Goal: Information Seeking & Learning: Get advice/opinions

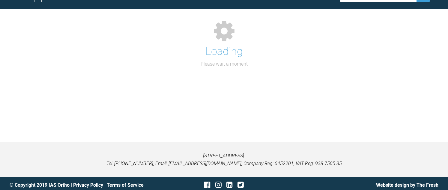
scroll to position [488, 0]
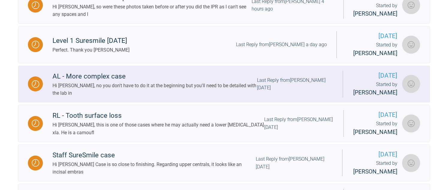
click at [82, 97] on div "Hi [PERSON_NAME], no you don't have to do it at the beginning but you'll need t…" at bounding box center [155, 89] width 205 height 15
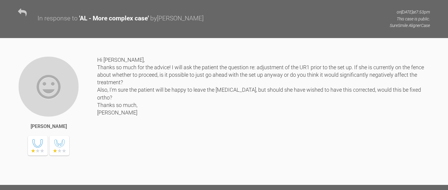
scroll to position [578, 0]
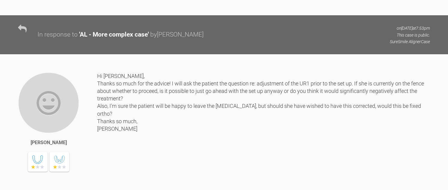
drag, startPoint x: 139, startPoint y: 74, endPoint x: 160, endPoint y: 88, distance: 25.4
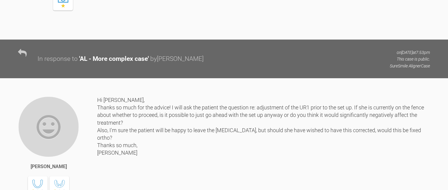
drag, startPoint x: 160, startPoint y: 88, endPoint x: 232, endPoint y: 113, distance: 76.0
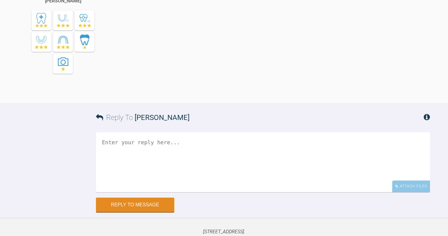
scroll to position [938, 0]
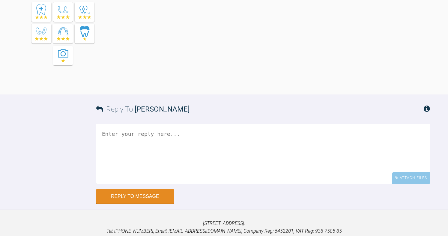
drag, startPoint x: 216, startPoint y: 84, endPoint x: 224, endPoint y: 121, distance: 37.7
click at [224, 86] on div "Hi [PERSON_NAME], no you don't have to do it at the beginning but you'll need t…" at bounding box center [278, 4] width 304 height 164
drag, startPoint x: 224, startPoint y: 121, endPoint x: 306, endPoint y: 129, distance: 82.3
click at [306, 86] on div "Hi [PERSON_NAME], no you don't have to do it at the beginning but you'll need t…" at bounding box center [278, 4] width 304 height 164
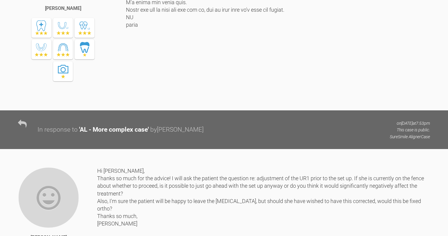
scroll to position [521, 0]
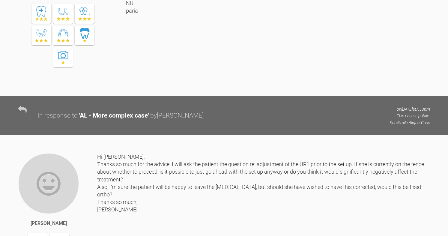
drag, startPoint x: 256, startPoint y: 83, endPoint x: 264, endPoint y: 98, distance: 16.8
click at [264, 87] on div at bounding box center [278, 6] width 304 height 164
drag, startPoint x: 264, startPoint y: 98, endPoint x: 324, endPoint y: 118, distance: 63.3
click at [324, 87] on div at bounding box center [278, 6] width 304 height 164
drag, startPoint x: 216, startPoint y: 107, endPoint x: 233, endPoint y: 114, distance: 18.0
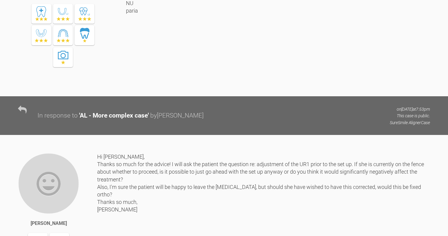
click at [233, 87] on div at bounding box center [278, 6] width 304 height 164
drag, startPoint x: 273, startPoint y: 107, endPoint x: 281, endPoint y: 116, distance: 12.1
click at [281, 87] on div at bounding box center [278, 6] width 304 height 164
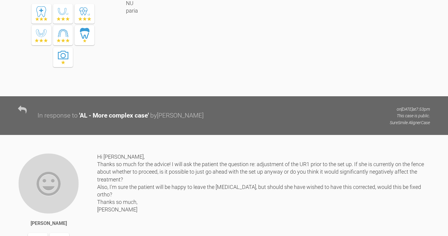
drag, startPoint x: 154, startPoint y: 115, endPoint x: 224, endPoint y: 116, distance: 69.9
click at [224, 87] on div at bounding box center [278, 6] width 304 height 164
drag, startPoint x: 188, startPoint y: 105, endPoint x: 261, endPoint y: 115, distance: 73.6
click at [261, 87] on div at bounding box center [278, 6] width 304 height 164
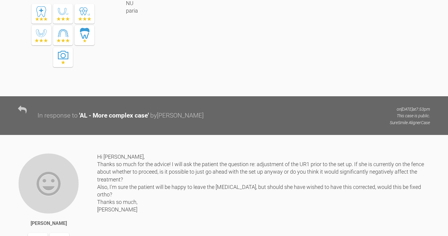
click at [261, 87] on div at bounding box center [278, 6] width 304 height 164
drag, startPoint x: 148, startPoint y: 116, endPoint x: 211, endPoint y: 118, distance: 62.7
click at [211, 87] on div at bounding box center [278, 6] width 304 height 164
drag, startPoint x: 300, startPoint y: 84, endPoint x: 301, endPoint y: 131, distance: 47.4
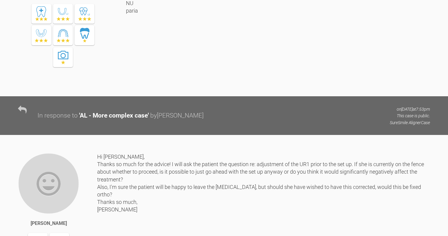
click at [301, 87] on div at bounding box center [278, 6] width 304 height 164
drag, startPoint x: 331, startPoint y: 132, endPoint x: 336, endPoint y: 147, distance: 15.7
click at [336, 87] on div at bounding box center [278, 6] width 304 height 164
drag, startPoint x: 336, startPoint y: 147, endPoint x: 350, endPoint y: 160, distance: 19.3
click at [353, 87] on div at bounding box center [278, 6] width 304 height 164
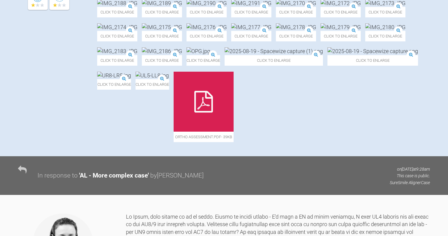
scroll to position [221, 0]
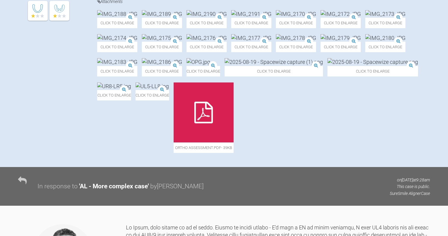
click at [366, 42] on img at bounding box center [386, 38] width 40 height 8
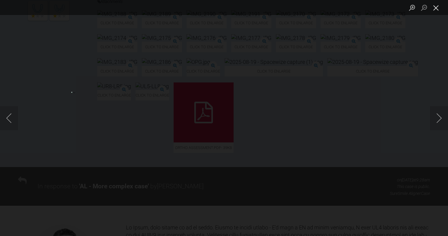
click at [438, 8] on button "Close lightbox" at bounding box center [436, 7] width 12 height 11
